Goal: Task Accomplishment & Management: Use online tool/utility

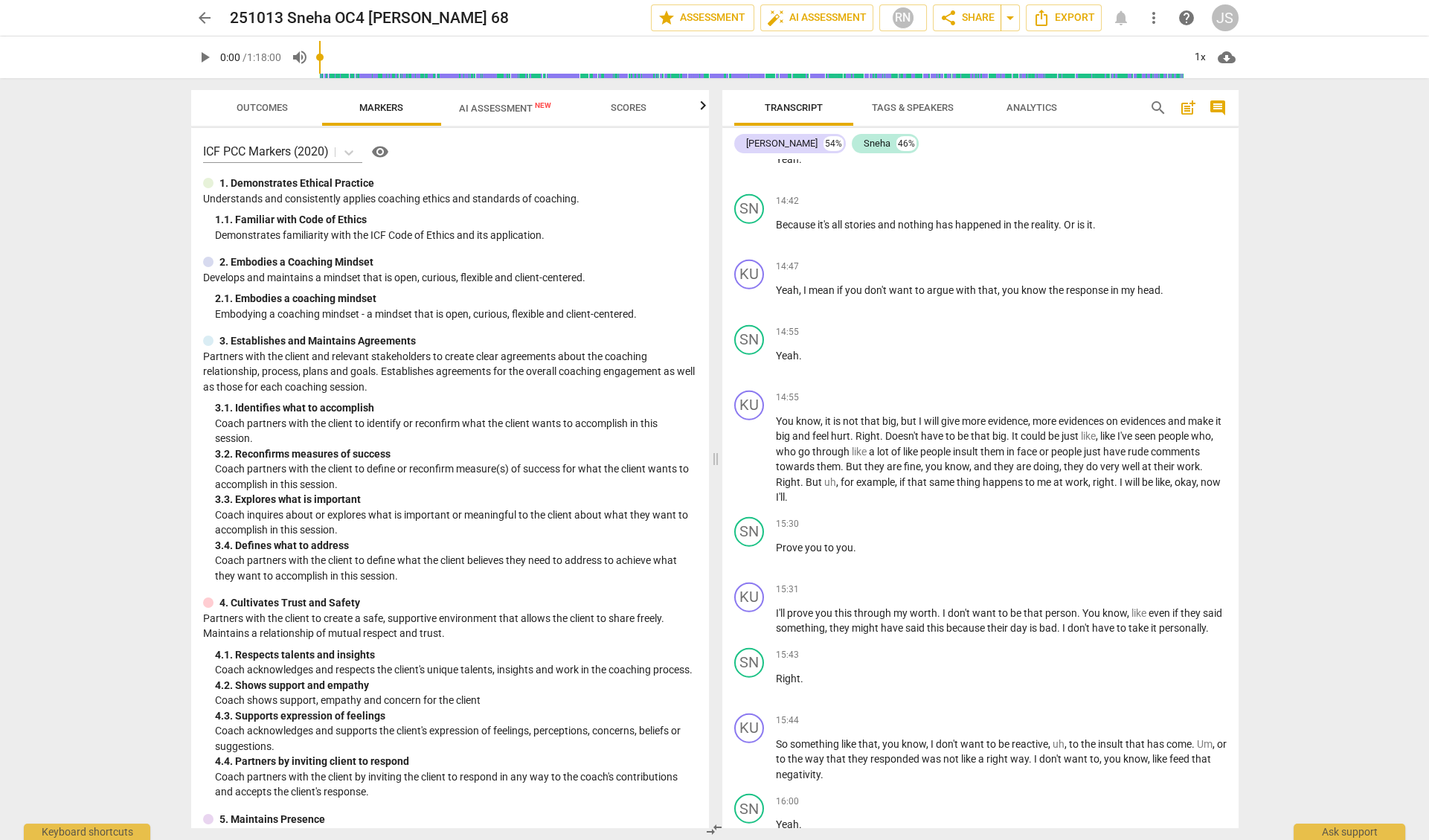
scroll to position [7146, 0]
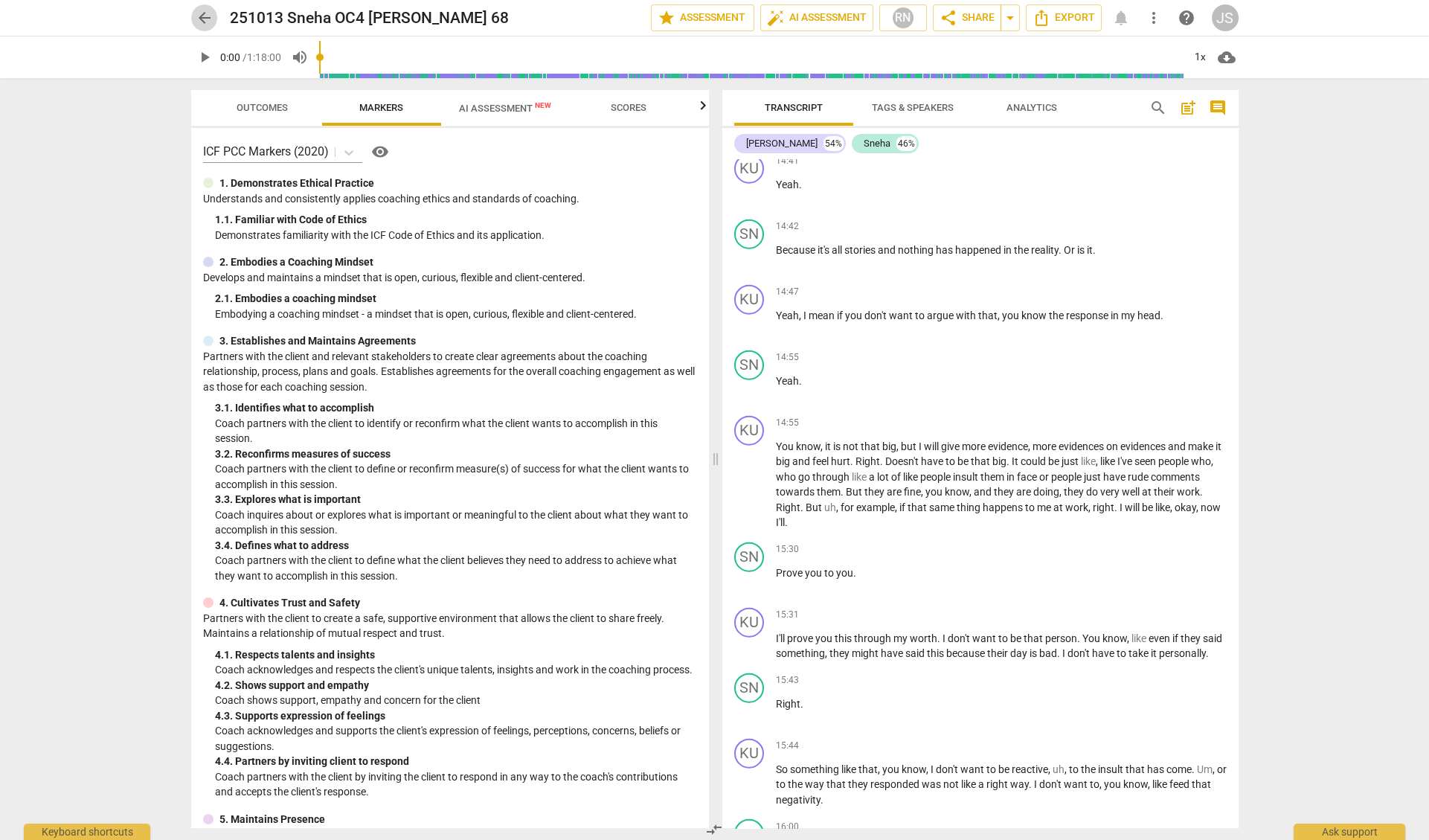
click at [209, 16] on span "arrow_back" at bounding box center [204, 18] width 18 height 18
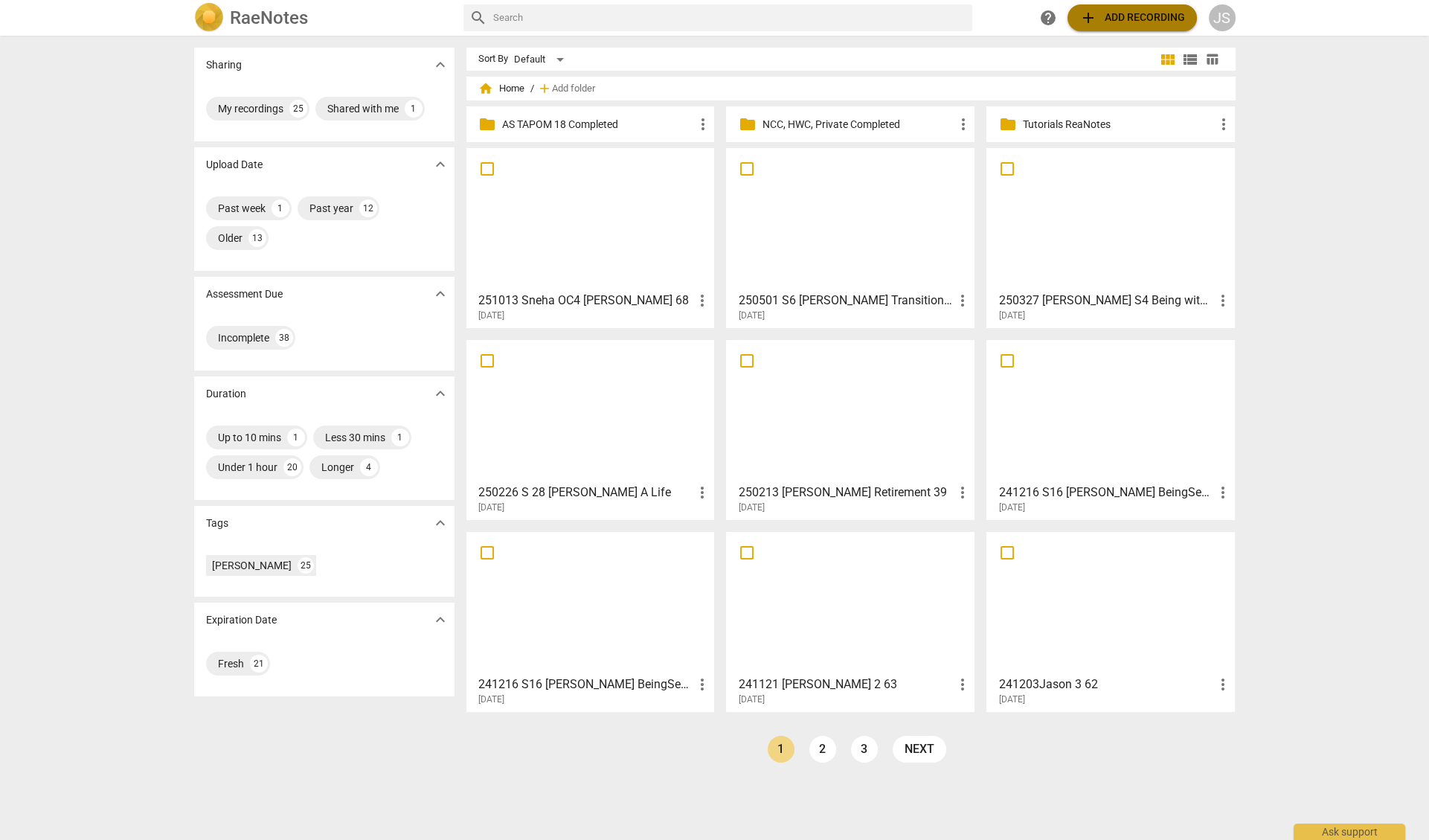
click at [1140, 20] on span "add Add recording" at bounding box center [1133, 18] width 106 height 18
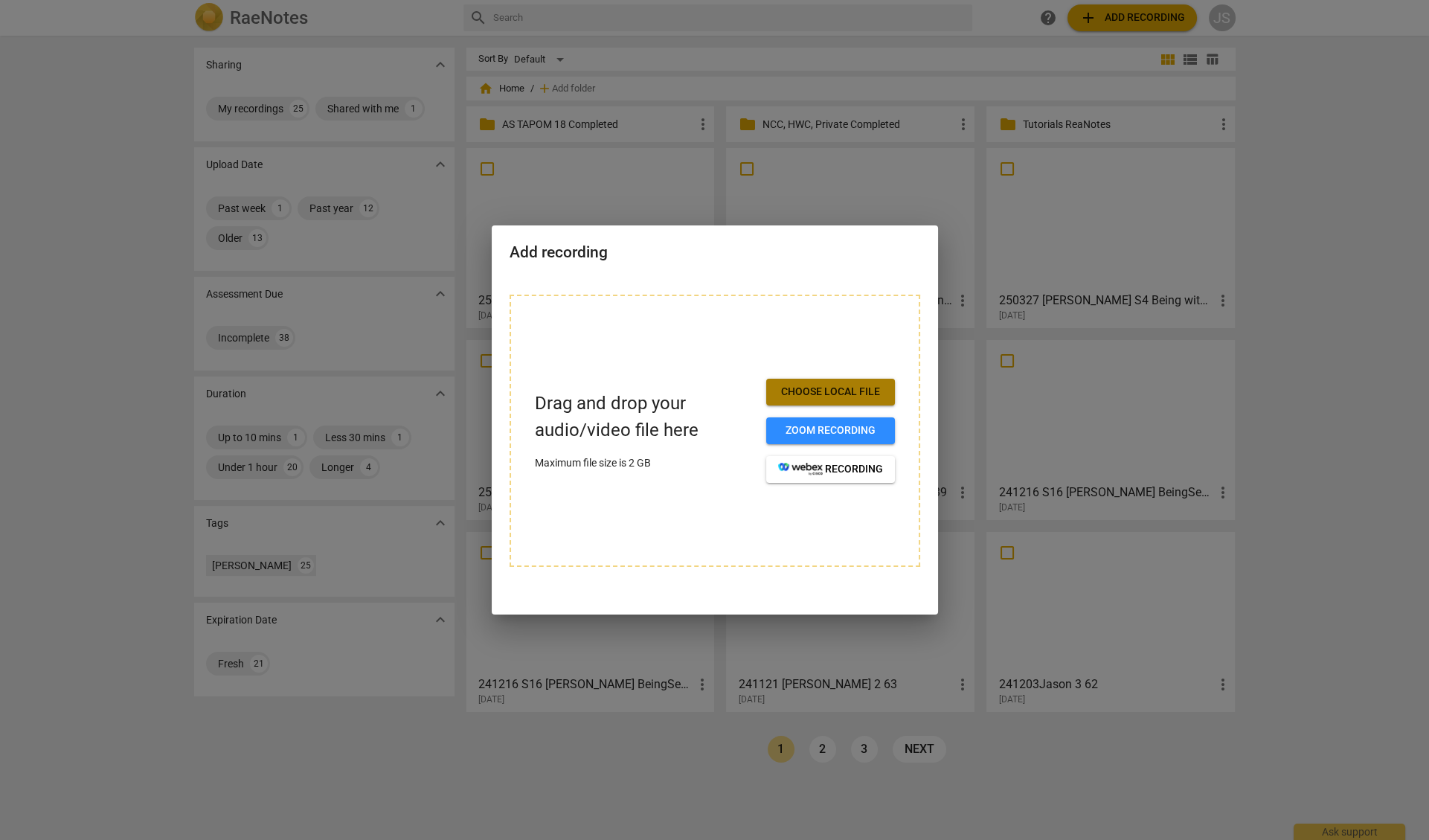
click at [820, 395] on span "Choose local file" at bounding box center [830, 392] width 105 height 15
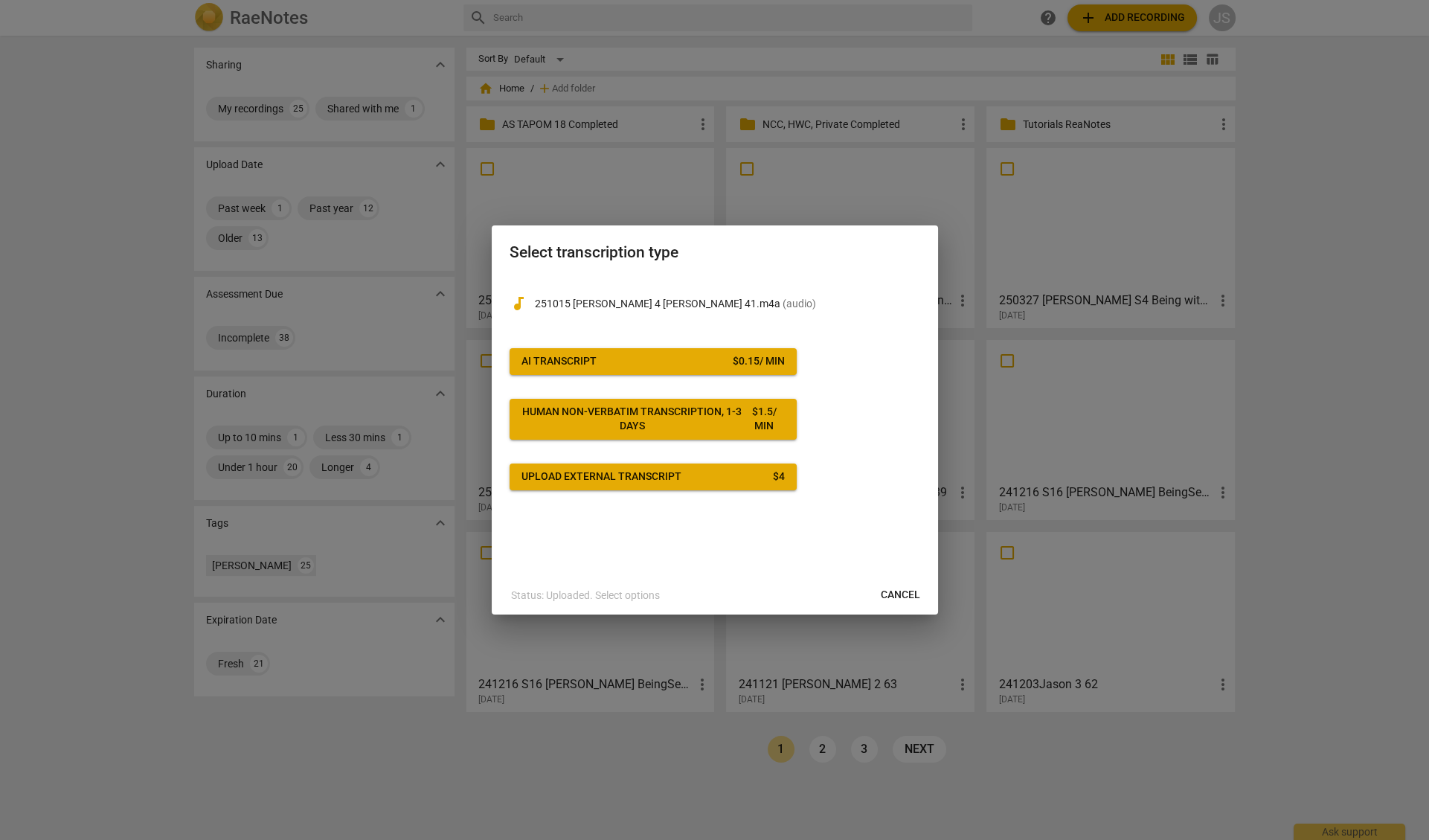
click at [650, 360] on span "AI Transcript $ 0.15 / min" at bounding box center [653, 361] width 263 height 15
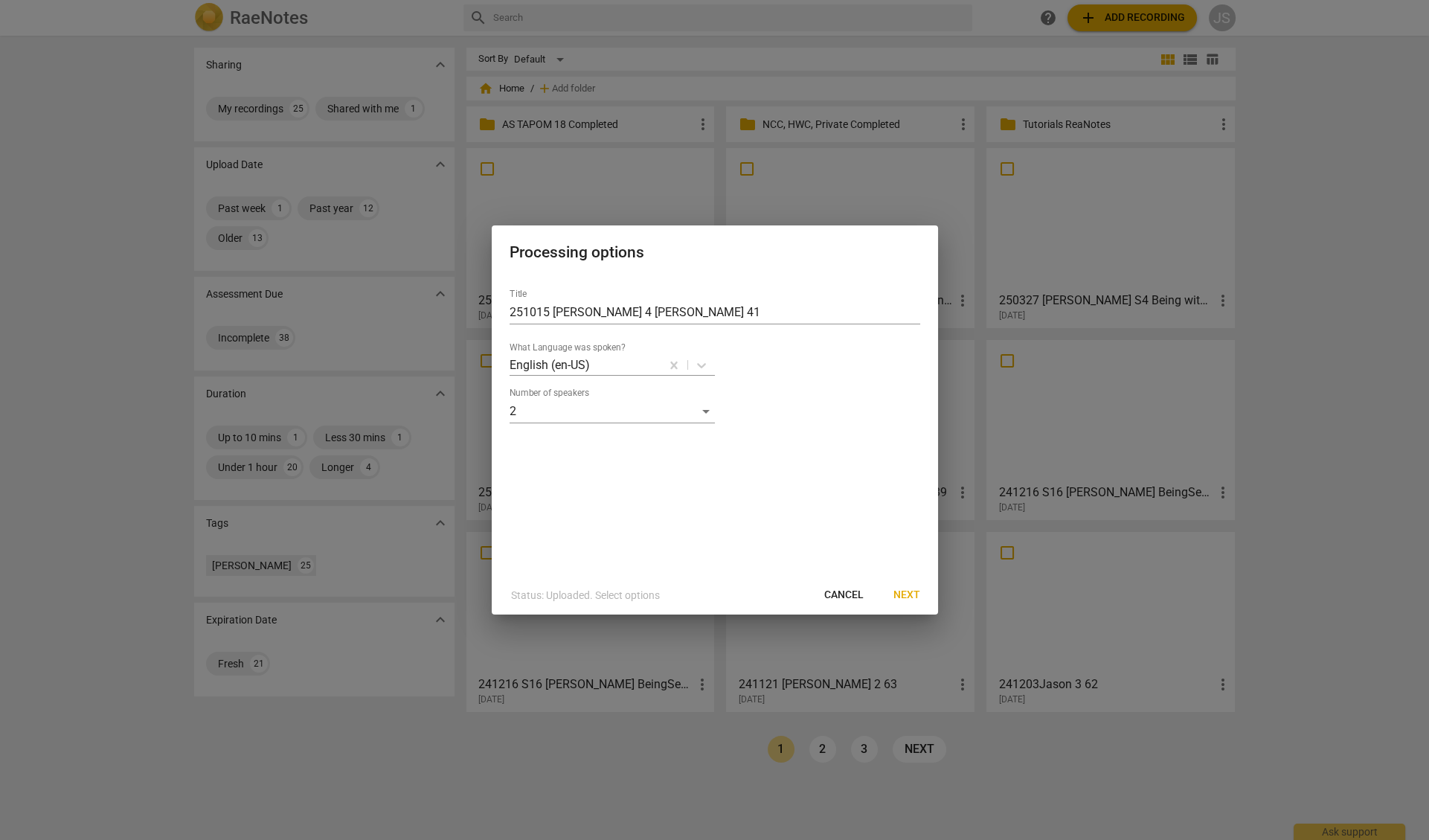
click at [905, 594] on span "Next" at bounding box center [906, 595] width 26 height 15
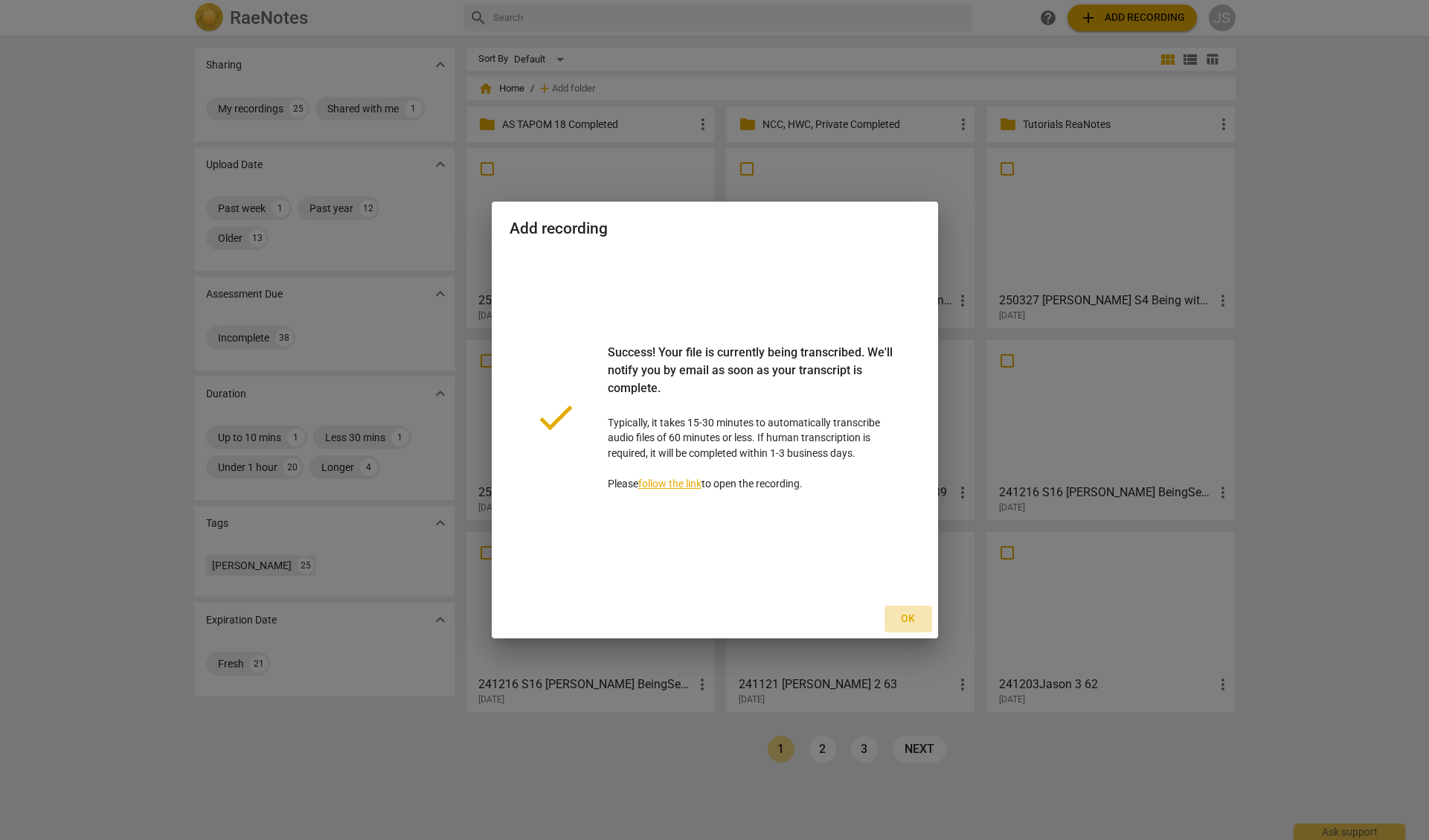
click at [908, 618] on span "Ok" at bounding box center [908, 618] width 24 height 15
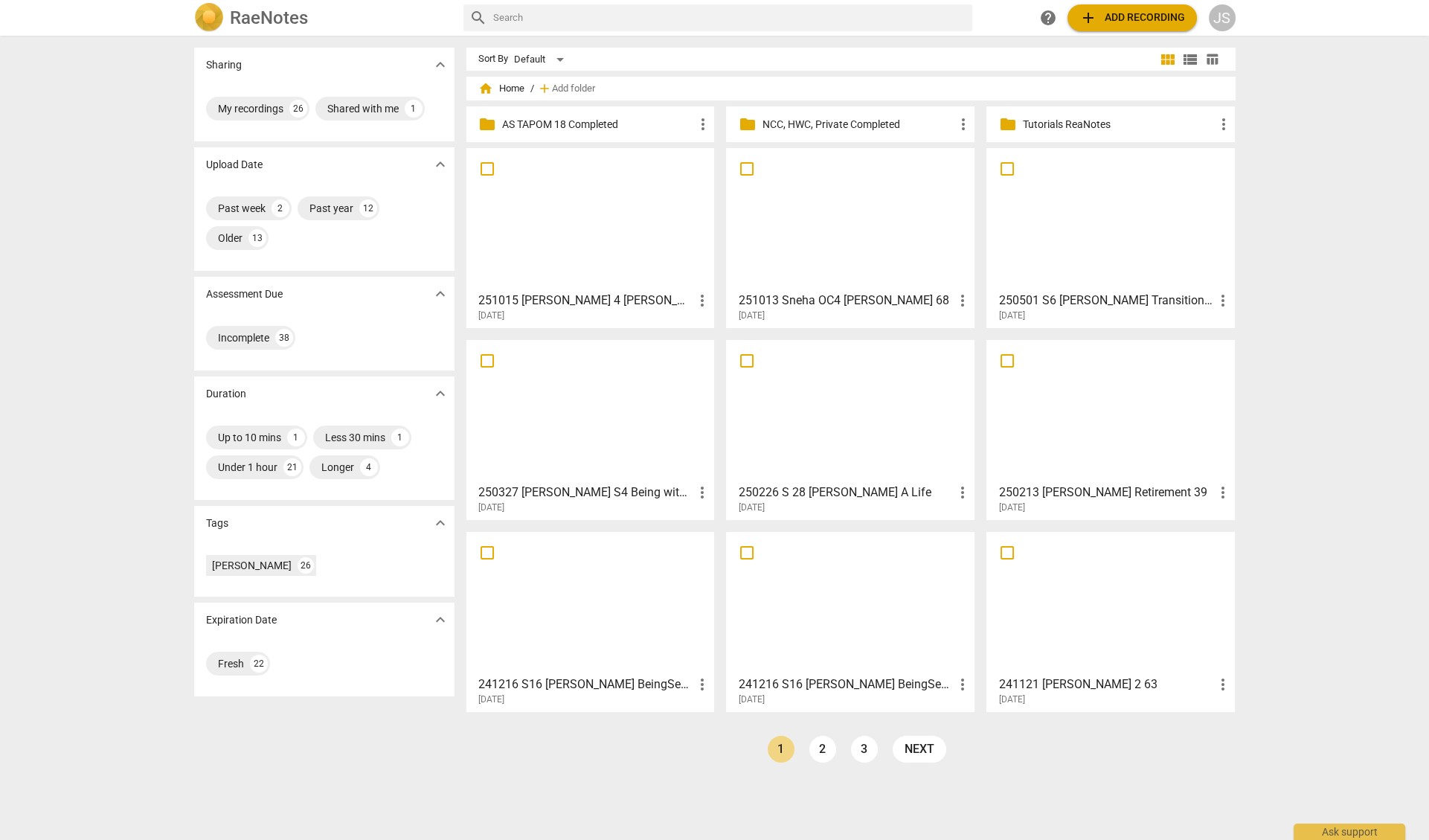
click at [908, 618] on div at bounding box center [850, 603] width 238 height 131
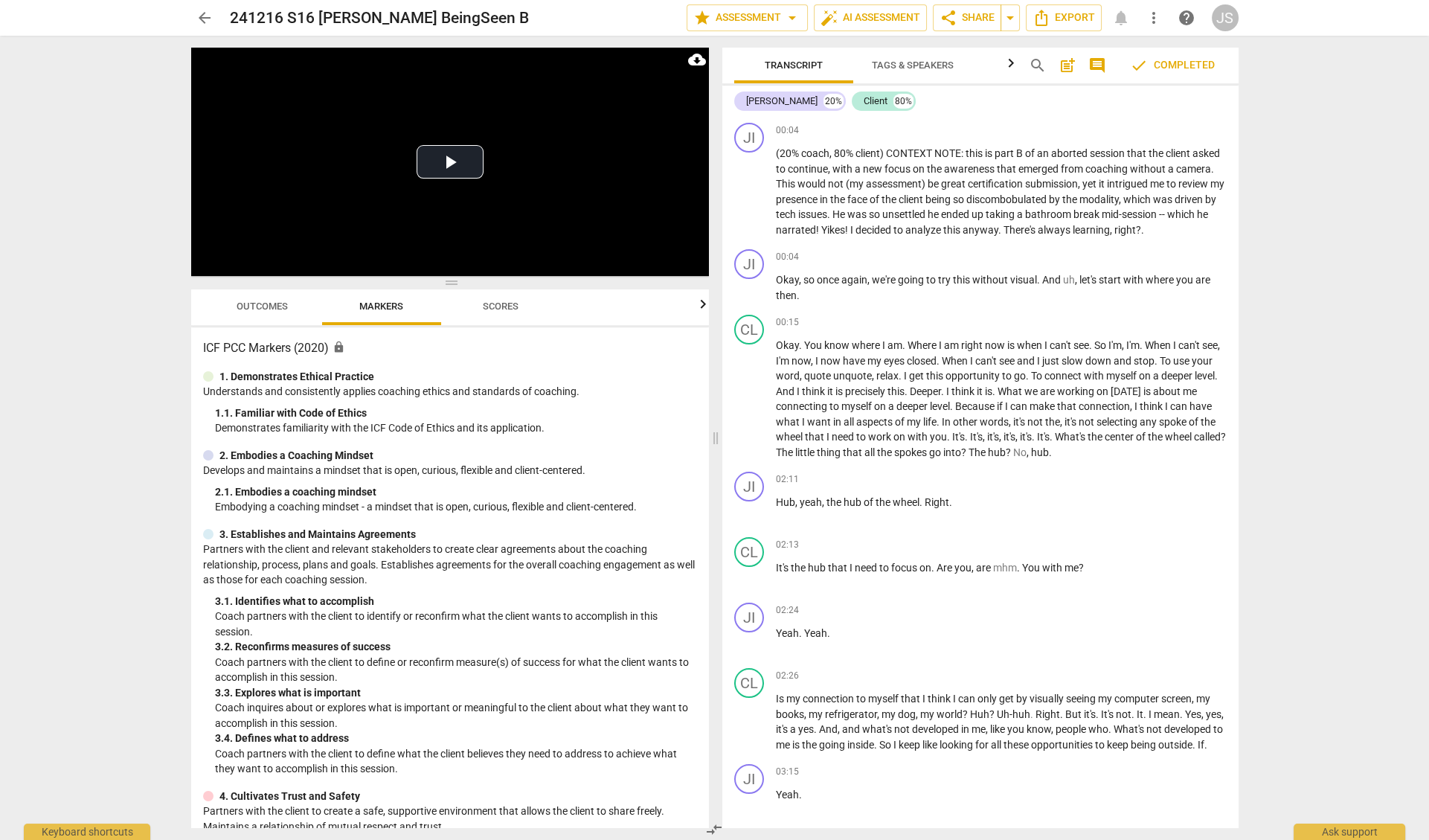
click at [202, 16] on span "arrow_back" at bounding box center [204, 18] width 18 height 18
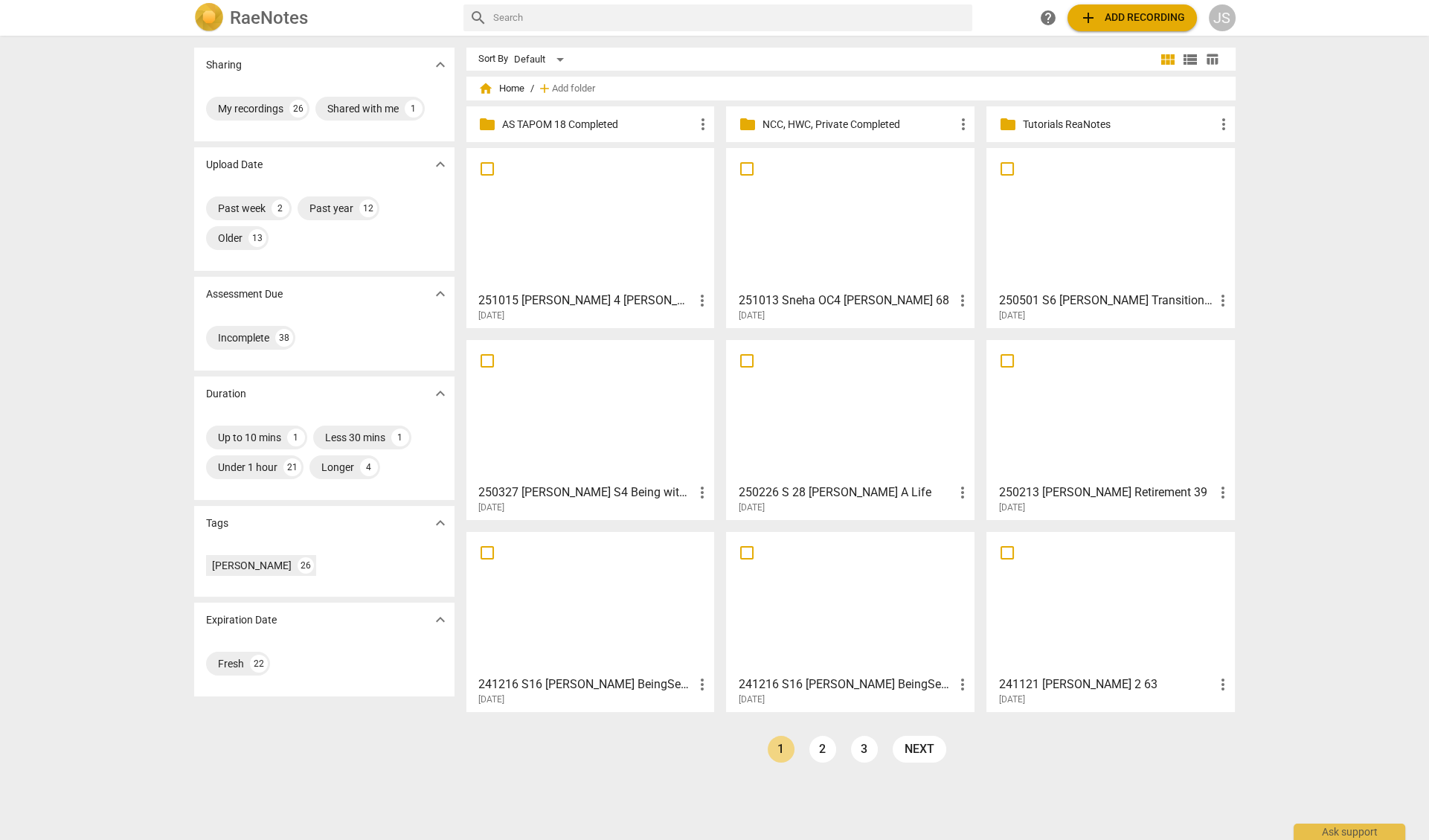
click at [593, 237] on div at bounding box center [591, 219] width 238 height 131
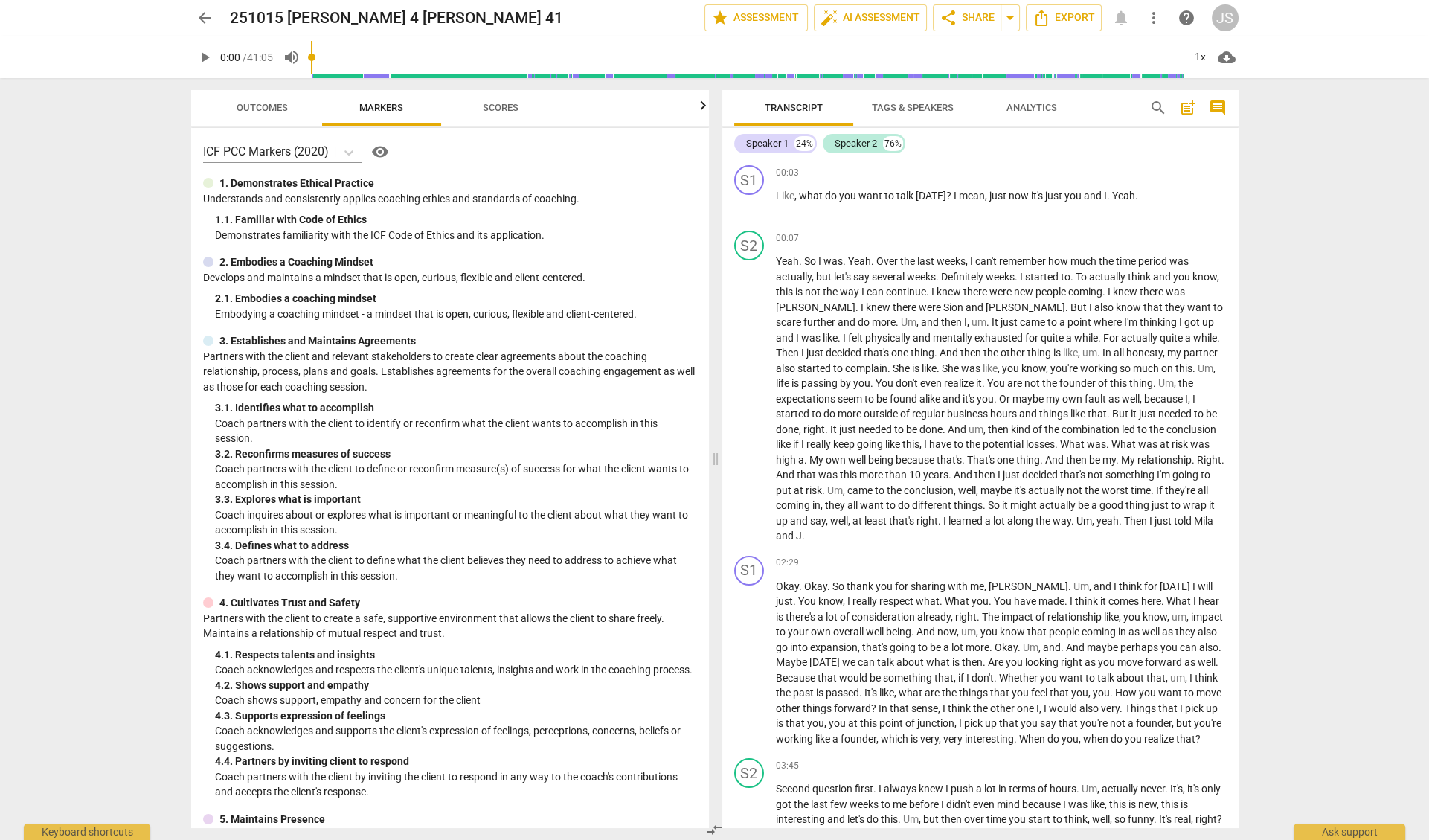
click at [915, 106] on span "Tags & Speakers" at bounding box center [912, 107] width 81 height 11
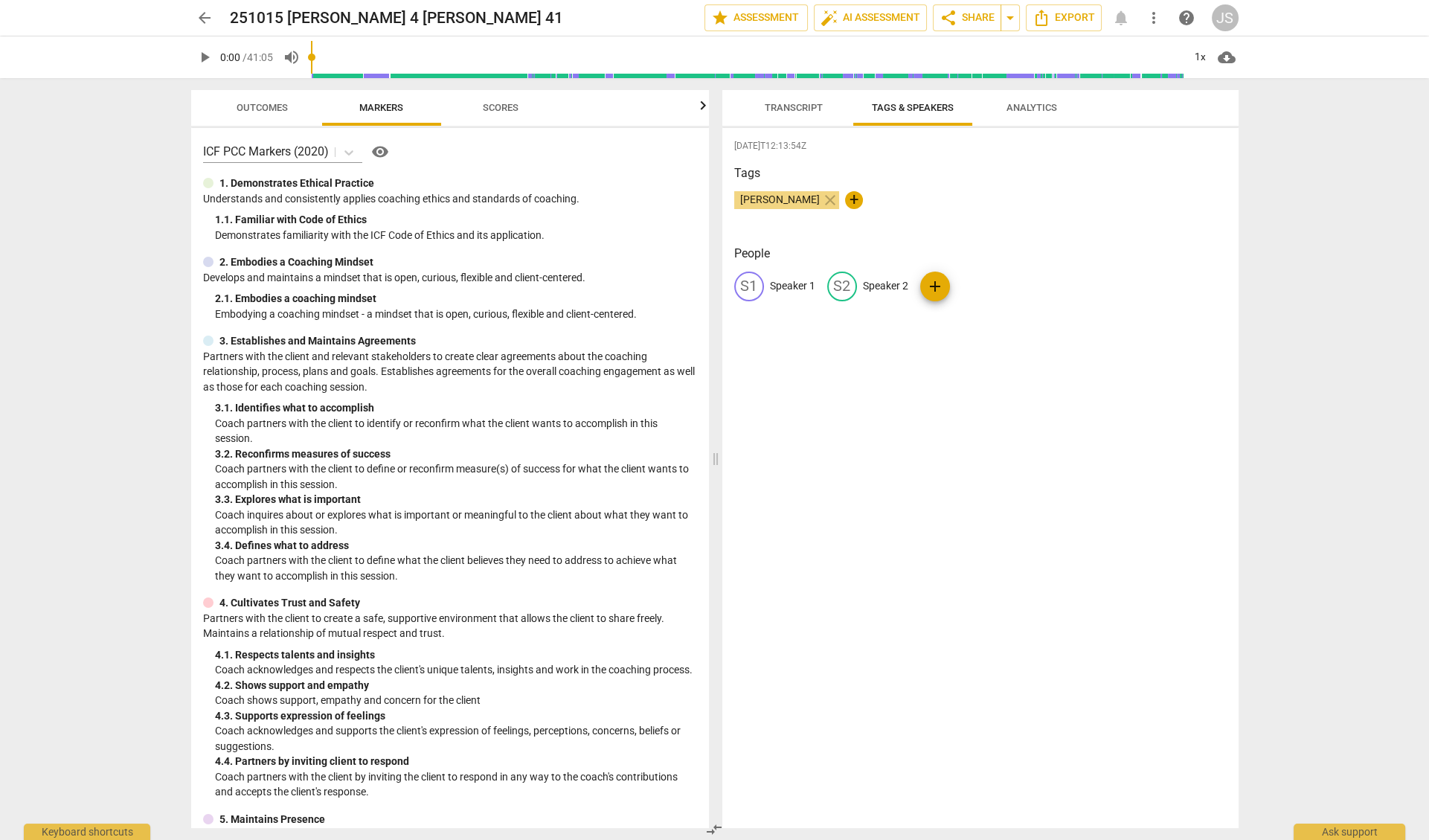
click at [792, 283] on p "Speaker 1" at bounding box center [793, 287] width 45 height 16
type input "[PERSON_NAME]"
click at [974, 283] on p "Speaker 2" at bounding box center [982, 287] width 45 height 16
type input "[PERSON_NAME]"
click at [876, 183] on div "Tags [PERSON_NAME] close +" at bounding box center [980, 199] width 493 height 69
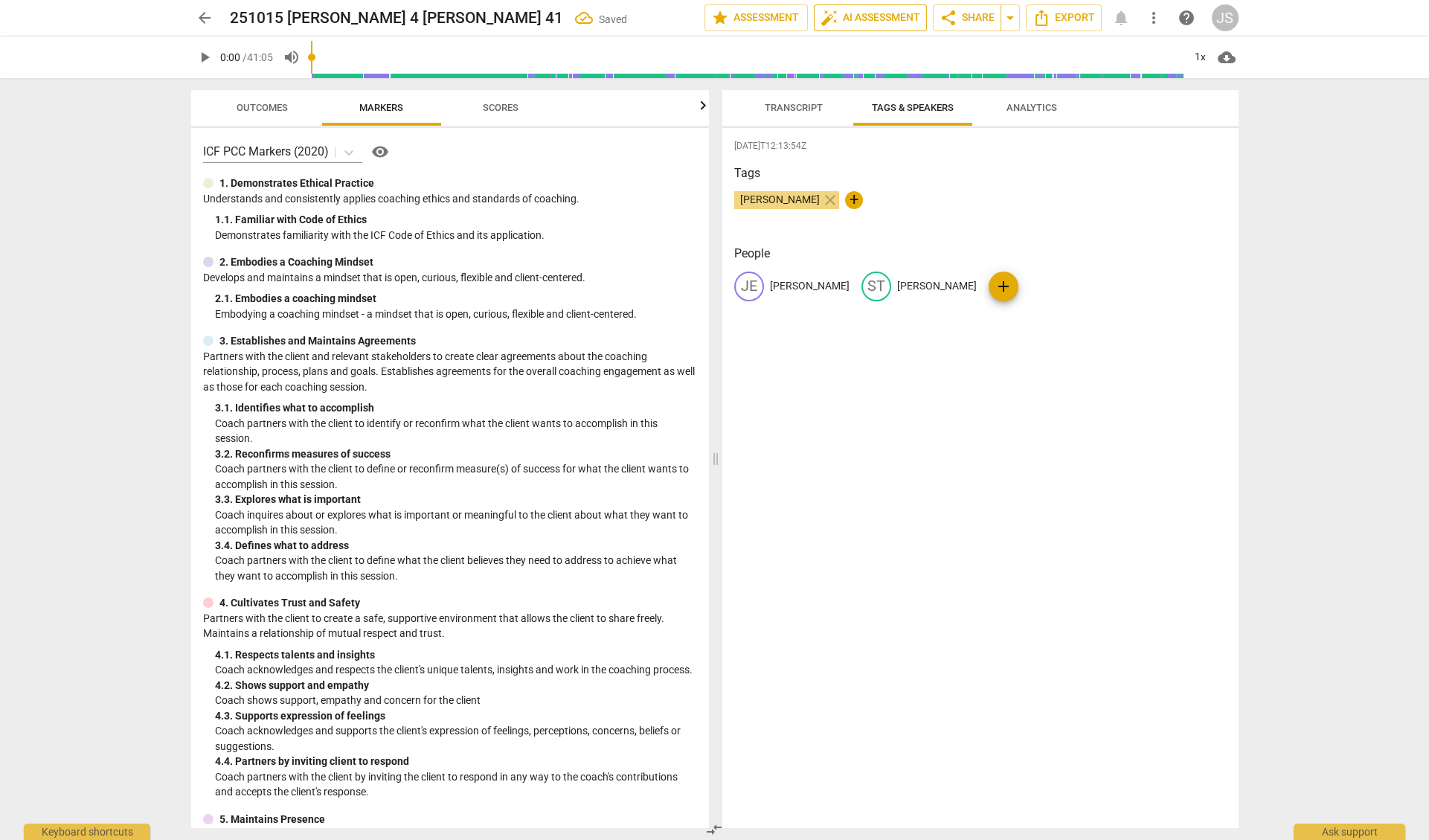
click at [868, 22] on span "auto_fix_high AI Assessment" at bounding box center [871, 18] width 100 height 18
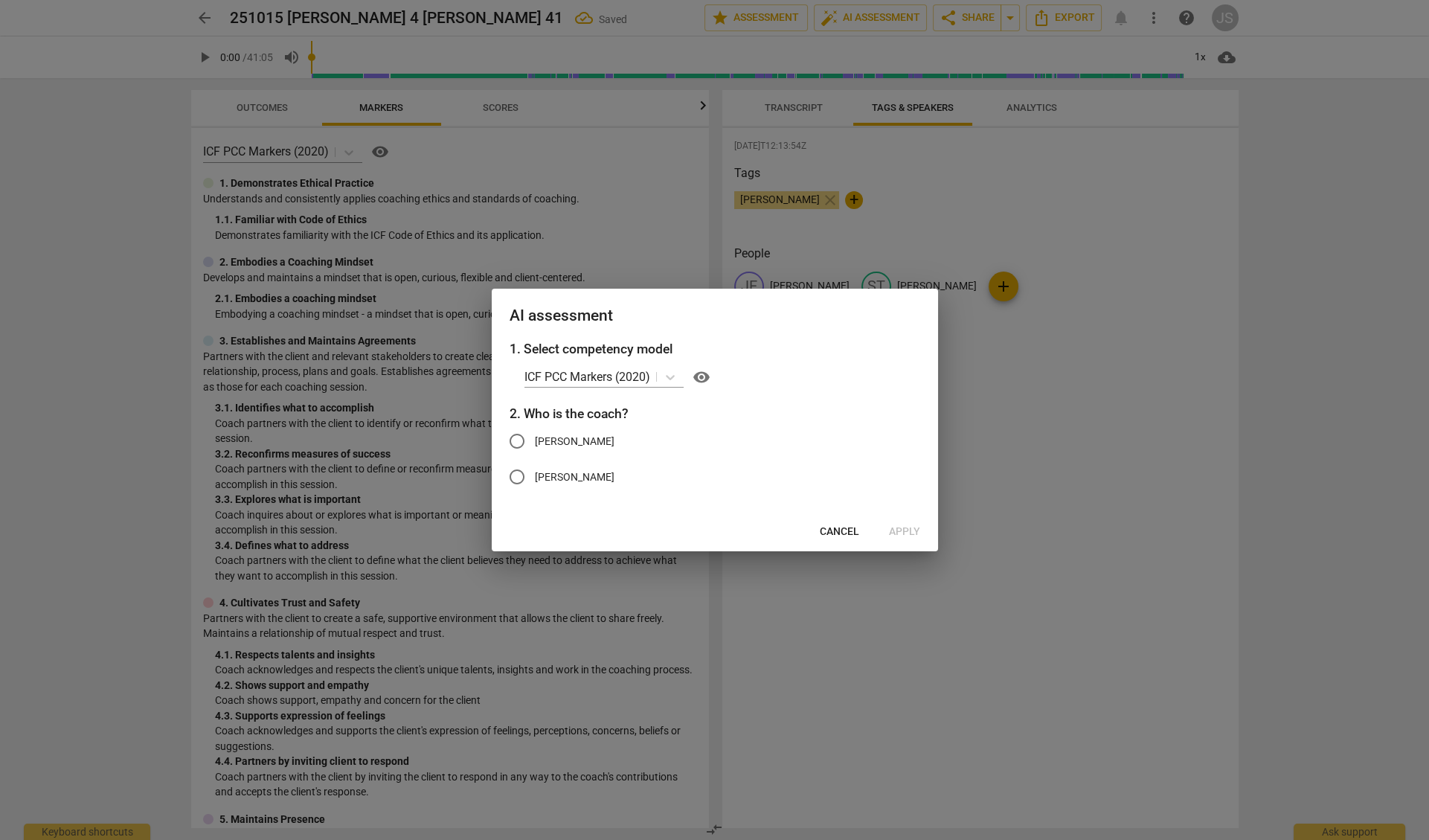
click at [518, 442] on input "[PERSON_NAME]" at bounding box center [517, 441] width 35 height 35
radio input "true"
click at [893, 527] on span "Apply" at bounding box center [905, 531] width 31 height 15
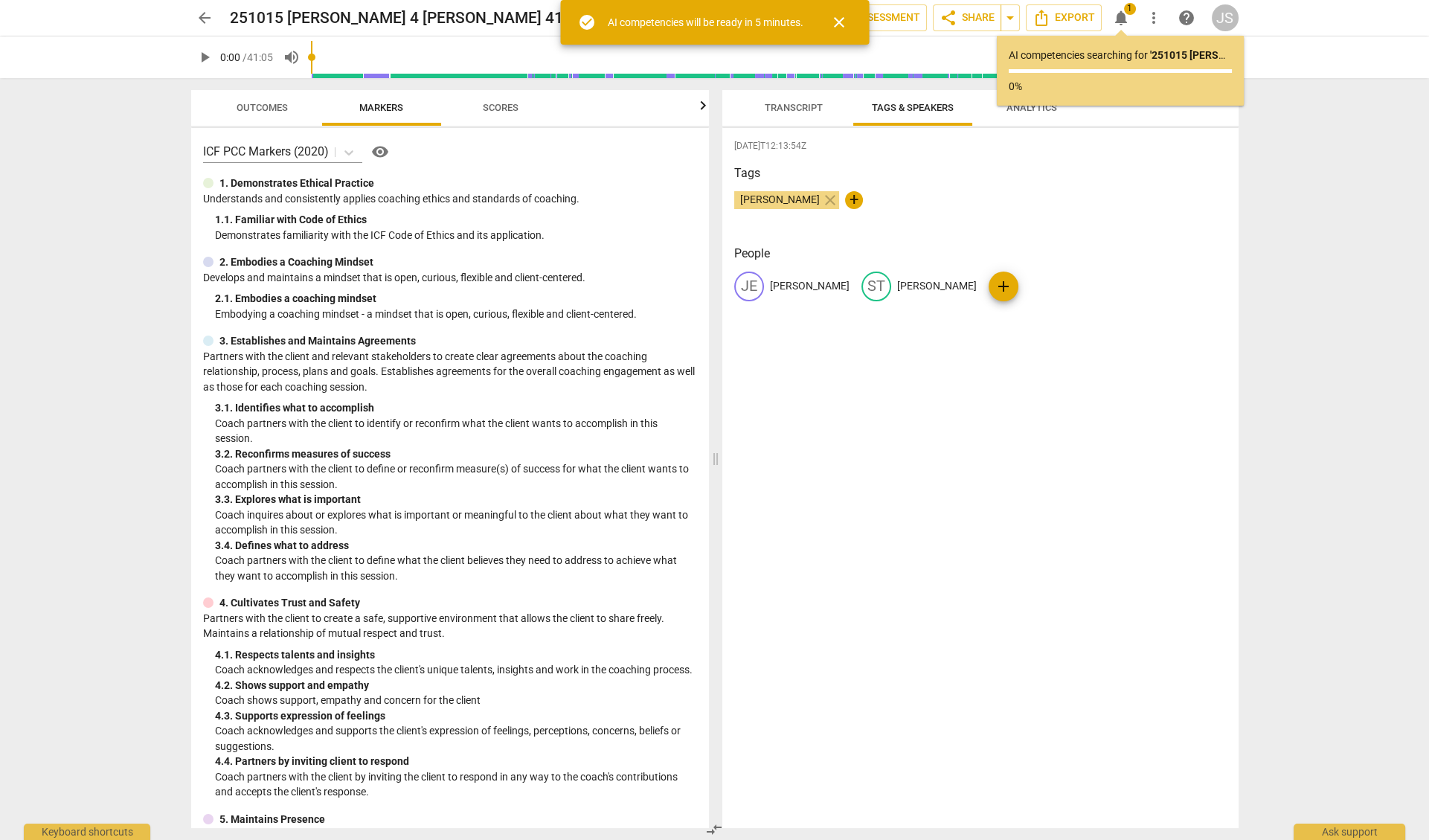
click at [785, 109] on span "Transcript" at bounding box center [793, 107] width 58 height 11
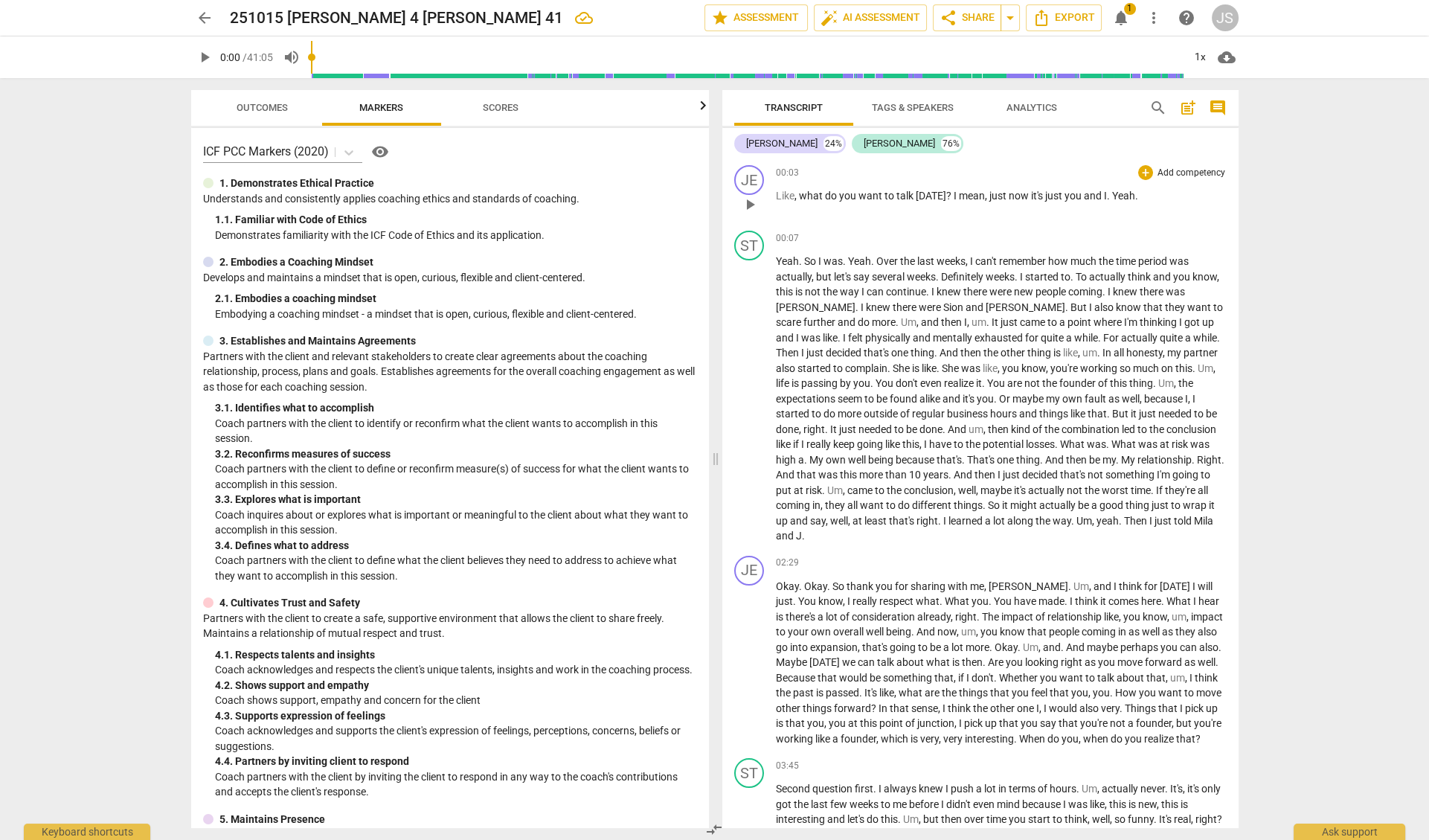
click at [776, 193] on span "Like" at bounding box center [785, 195] width 19 height 12
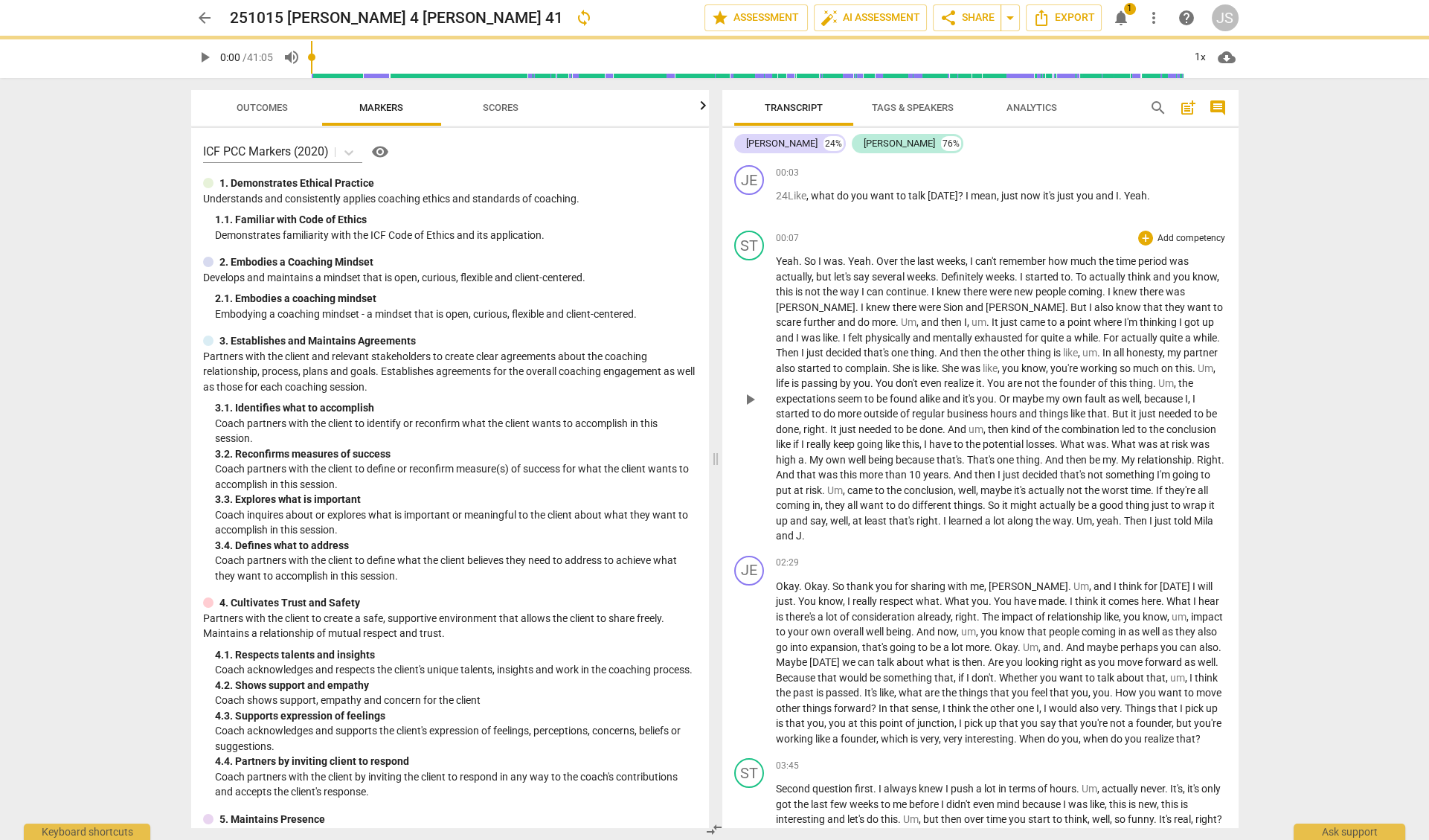
click at [943, 246] on div "00:07 + Add competency keyboard_arrow_right Yeah . So I was . Yeah . Over the l…" at bounding box center [1001, 387] width 450 height 313
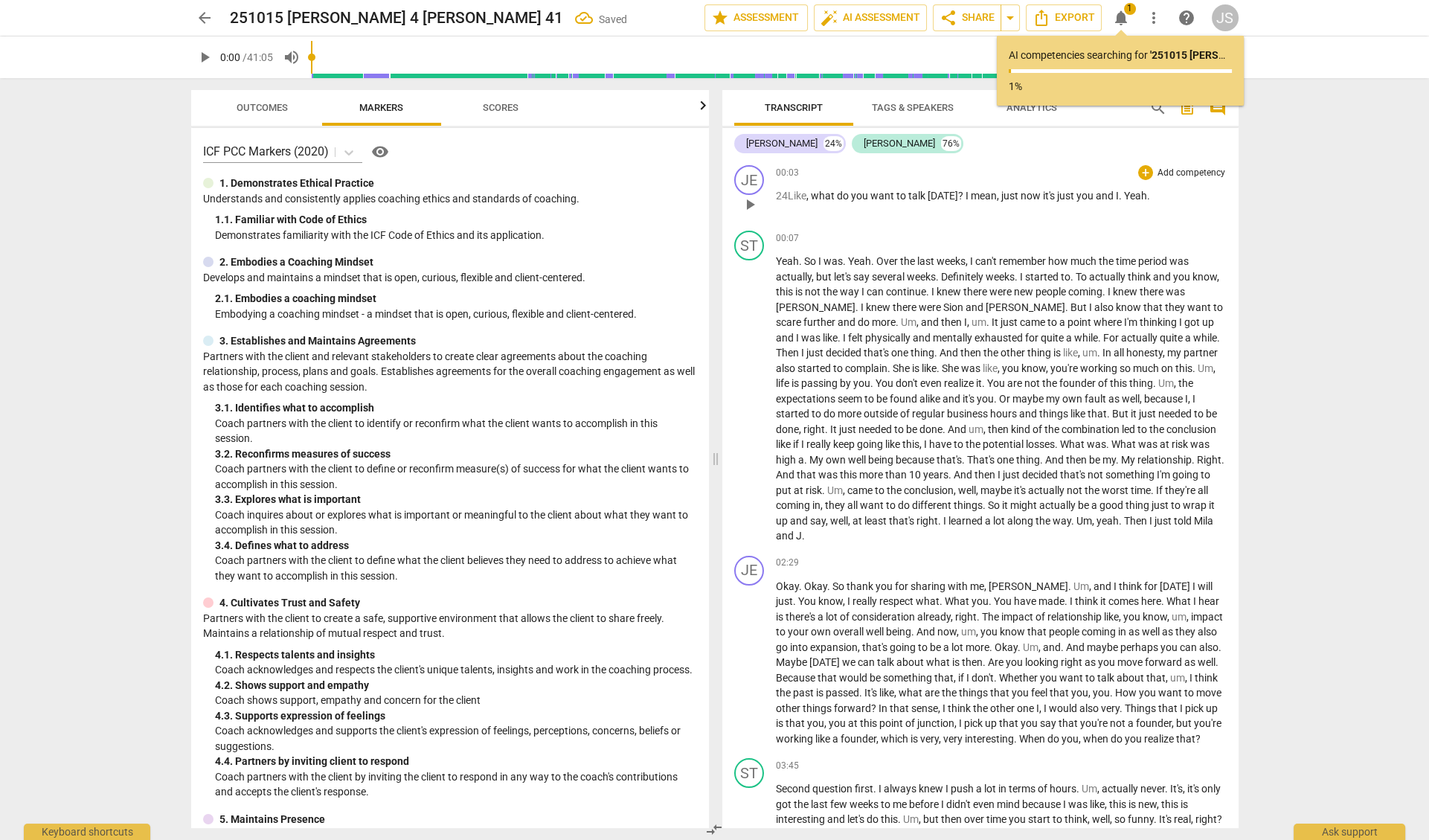
click at [785, 193] on span "24Like" at bounding box center [791, 195] width 30 height 12
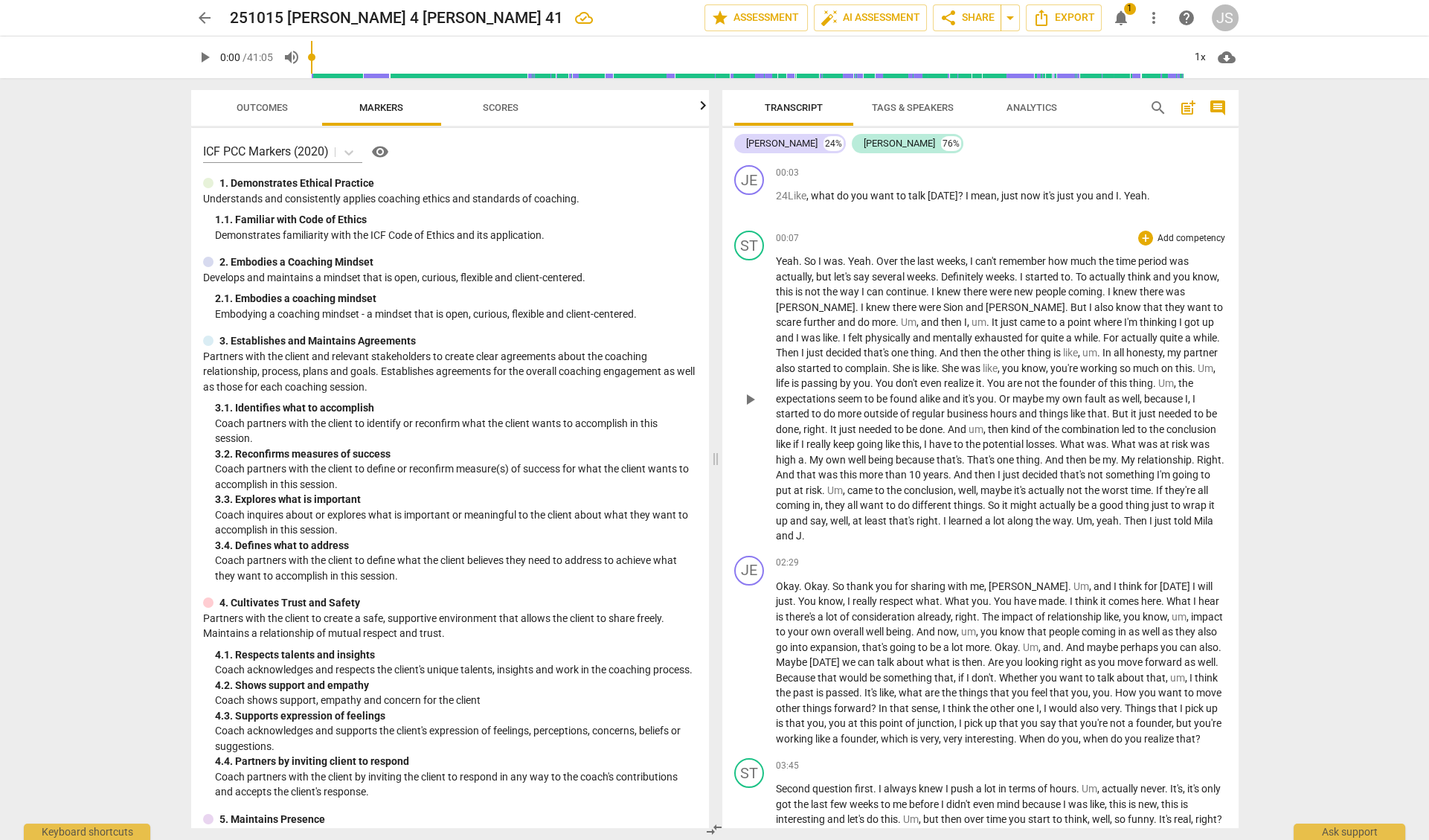
click at [1005, 255] on span "remember" at bounding box center [1024, 261] width 49 height 12
click at [784, 192] on span "24Like" at bounding box center [791, 195] width 30 height 12
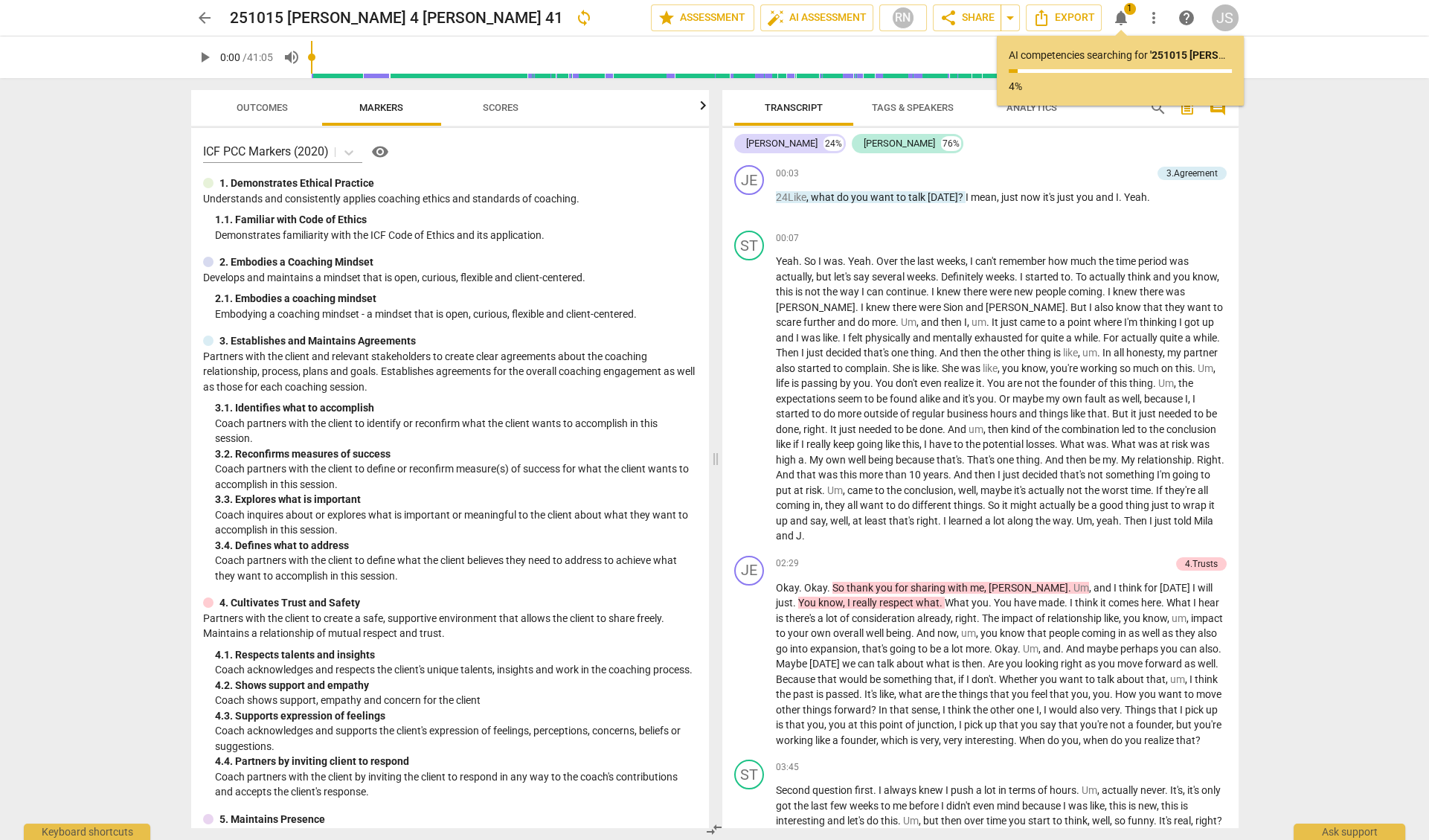
click at [1016, 156] on div "[PERSON_NAME] 24% [PERSON_NAME] 76% JE play_arrow pause 00:03 + Add competency …" at bounding box center [980, 477] width 516 height 700
click at [1069, 15] on span "Export" at bounding box center [1064, 18] width 63 height 18
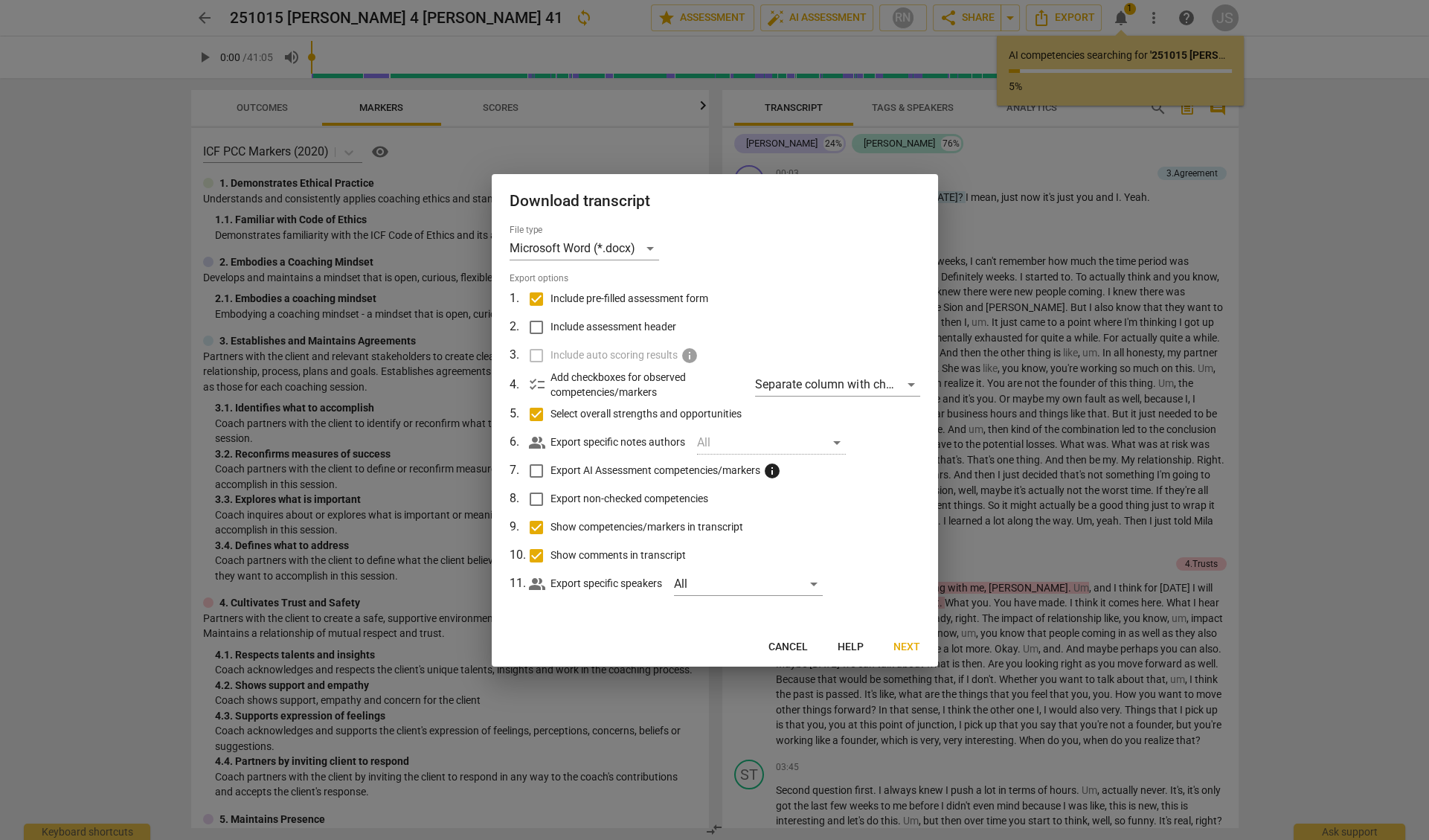
click at [906, 644] on span "Next" at bounding box center [906, 647] width 26 height 15
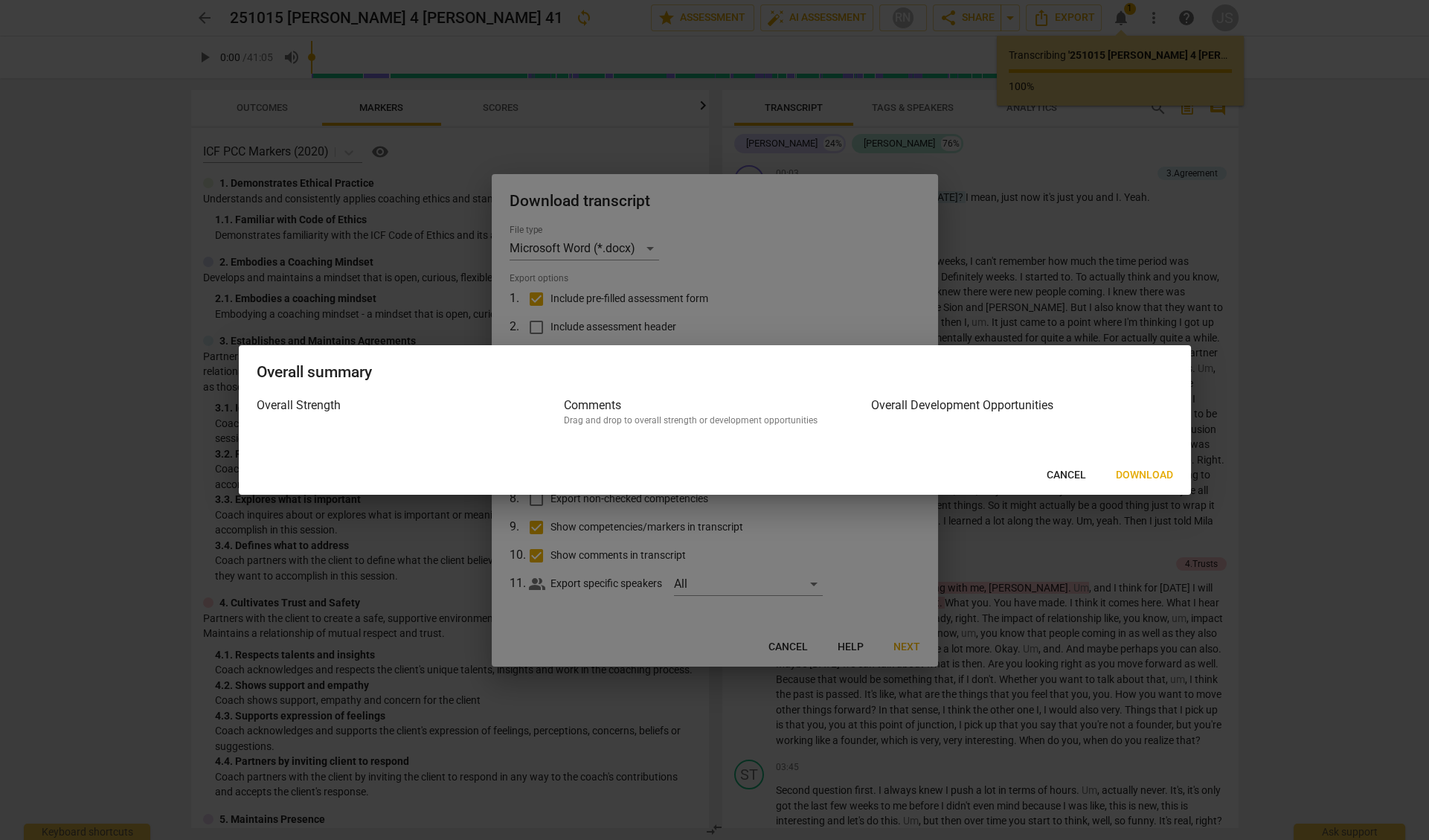
click at [1142, 475] on span "Download" at bounding box center [1144, 475] width 57 height 15
